Goal: Check status: Check status

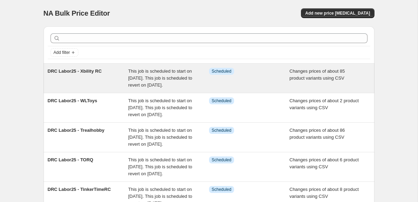
click at [288, 85] on div "Info Scheduled" at bounding box center [249, 78] width 81 height 21
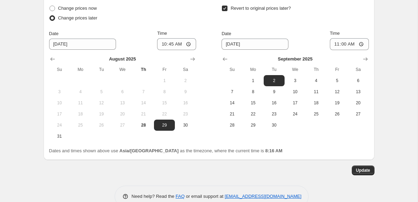
scroll to position [293, 0]
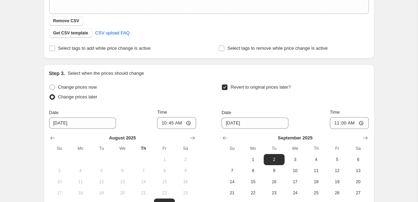
scroll to position [0, 0]
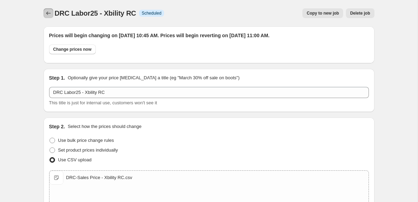
click at [48, 9] on button "Price change jobs" at bounding box center [49, 13] width 10 height 10
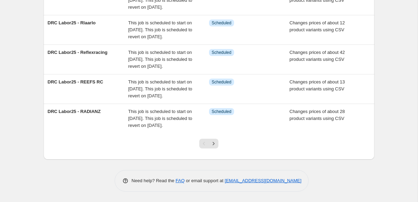
scroll to position [265, 0]
click at [217, 149] on button "Next" at bounding box center [214, 144] width 10 height 10
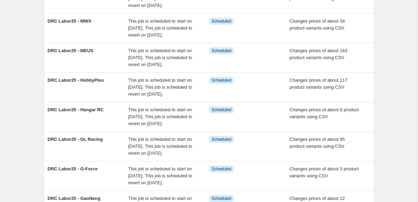
scroll to position [296, 0]
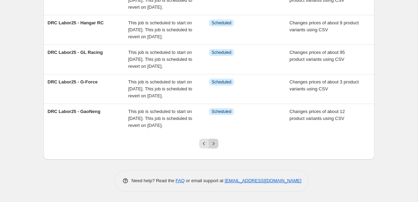
click at [211, 141] on icon "Next" at bounding box center [213, 143] width 7 height 7
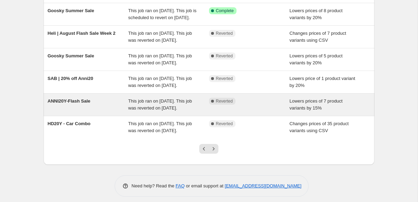
scroll to position [0, 0]
